Goal: Task Accomplishment & Management: Complete application form

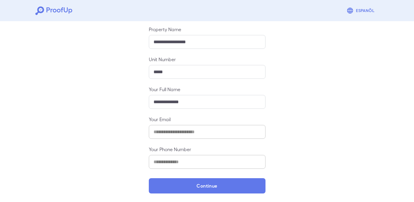
scroll to position [65, 0]
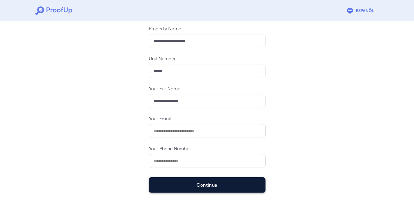
click at [221, 183] on button "Continue" at bounding box center [207, 185] width 117 height 15
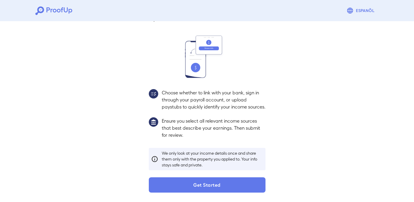
scroll to position [56, 0]
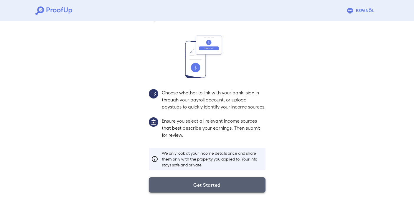
click at [228, 187] on button "Get Started" at bounding box center [207, 185] width 117 height 15
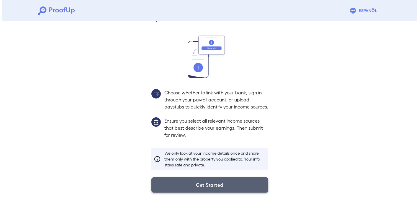
scroll to position [23, 0]
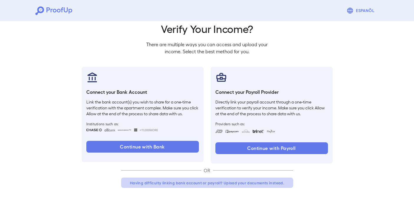
click at [251, 185] on button "Having difficulty linking bank account or payroll? Upload your documents instea…" at bounding box center [207, 183] width 172 height 11
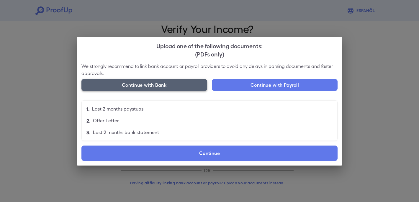
click at [182, 85] on button "Continue with Bank" at bounding box center [144, 85] width 126 height 12
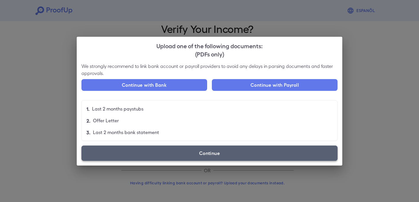
click at [183, 155] on label "Continue" at bounding box center [209, 153] width 256 height 15
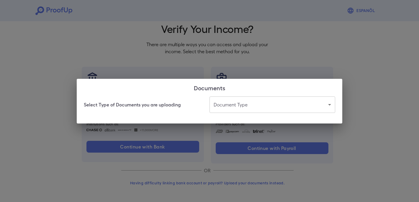
click at [240, 107] on body "Espanõl Go back How Would You Like to Verify Your Income? There are multiple wa…" at bounding box center [209, 89] width 419 height 225
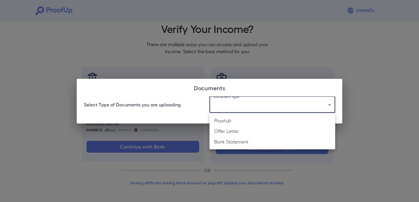
click at [234, 142] on li "Bank Statement" at bounding box center [272, 142] width 126 height 11
type input "**********"
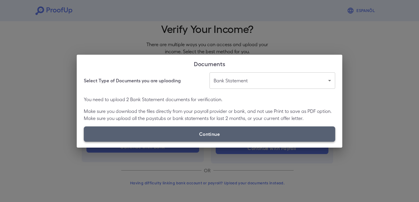
click at [227, 132] on label "Continue" at bounding box center [209, 134] width 251 height 15
click at [84, 142] on input "Continue" at bounding box center [84, 142] width 0 height 0
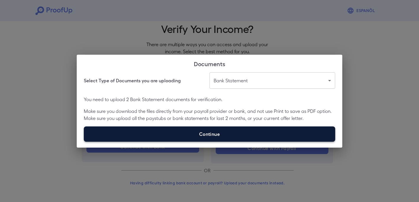
type input "**********"
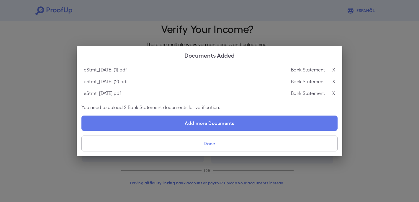
click at [256, 144] on button "Done" at bounding box center [209, 144] width 256 height 16
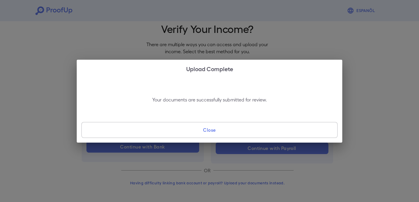
click at [246, 132] on button "Close" at bounding box center [209, 130] width 256 height 16
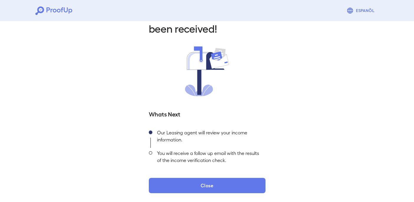
scroll to position [23, 0]
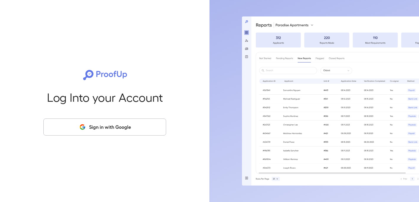
click at [120, 129] on button "Sign in with Google" at bounding box center [104, 127] width 123 height 17
